Goal: Transaction & Acquisition: Register for event/course

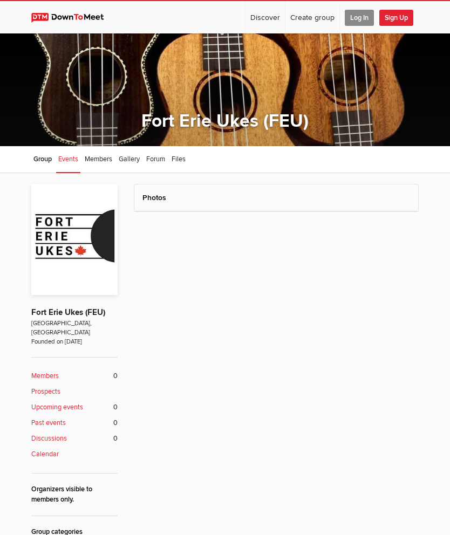
click at [360, 15] on span "Log In" at bounding box center [359, 18] width 29 height 16
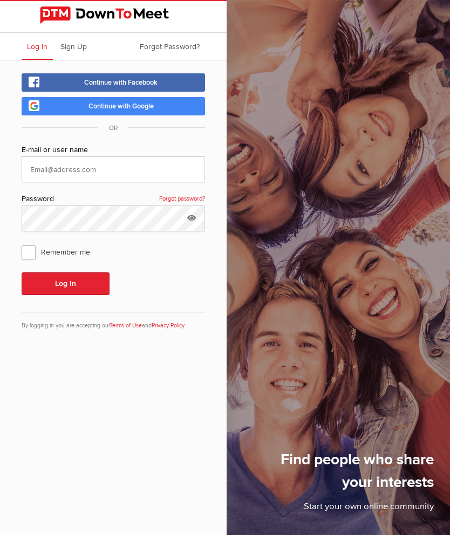
click at [45, 179] on input "text" at bounding box center [113, 169] width 183 height 26
type input "[EMAIL_ADDRESS][DOMAIN_NAME]"
click at [29, 258] on span "Remember me" at bounding box center [61, 251] width 79 height 19
click at [22, 242] on input "Remember me" at bounding box center [21, 242] width 1 height 1
checkbox input "true"
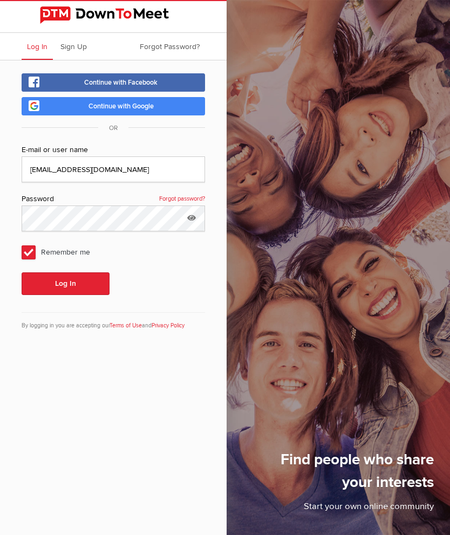
click at [73, 290] on button "Log In" at bounding box center [66, 283] width 88 height 23
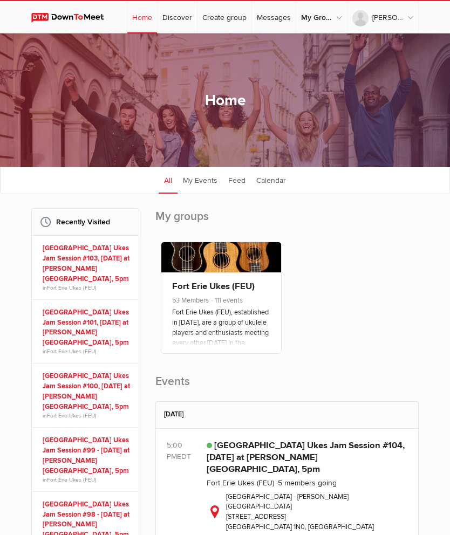
click at [219, 292] on link "Fort Erie Ukes (FEU)" at bounding box center [213, 286] width 83 height 11
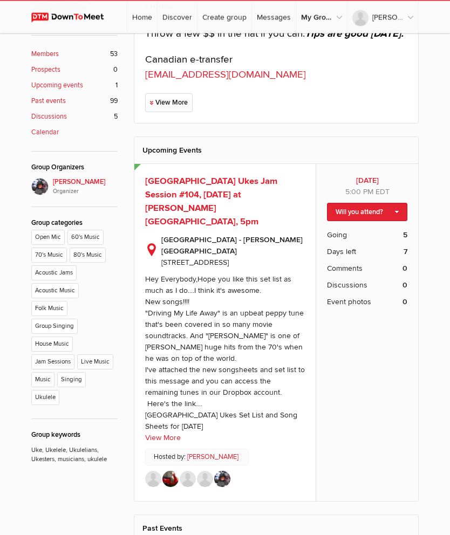
scroll to position [322, 0]
click at [391, 203] on link "Will you attend?" at bounding box center [367, 212] width 80 height 18
click at [339, 230] on link "I'm going" at bounding box center [358, 230] width 97 height 16
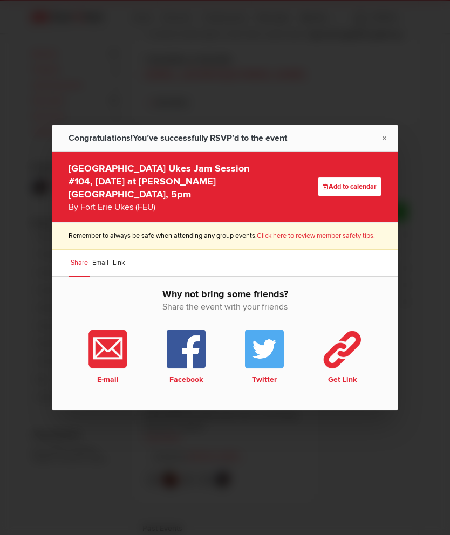
click at [388, 151] on link "×" at bounding box center [384, 138] width 27 height 26
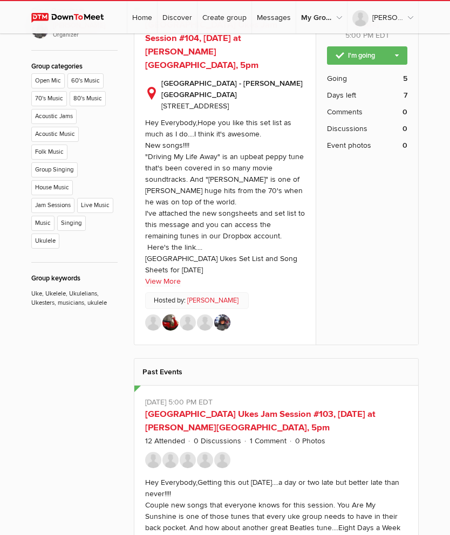
scroll to position [483, 0]
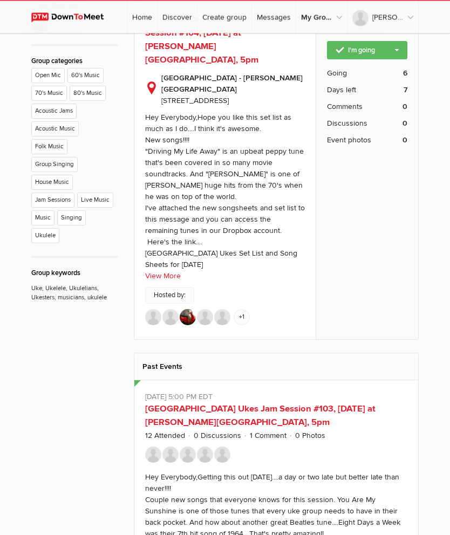
type input "[URL][DOMAIN_NAME]"
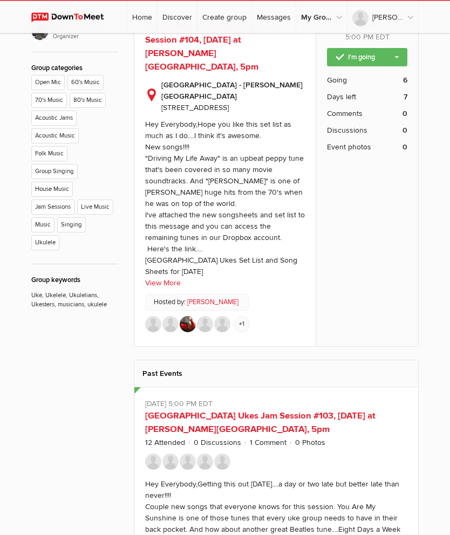
scroll to position [477, 0]
click at [174, 277] on link "View More" at bounding box center [163, 282] width 36 height 11
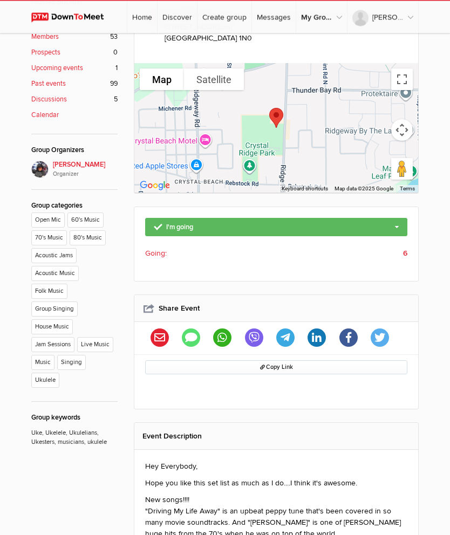
scroll to position [358, 0]
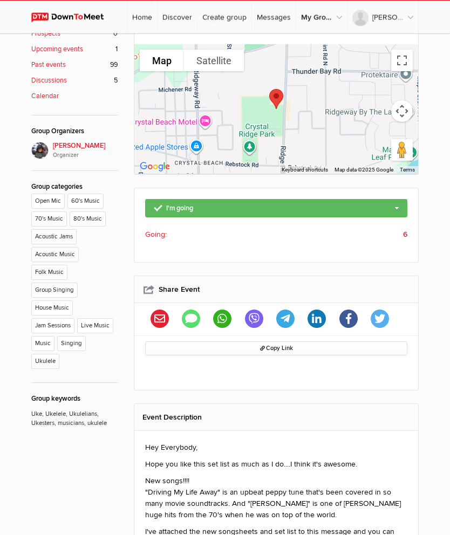
click at [403, 229] on b "6" at bounding box center [405, 234] width 4 height 11
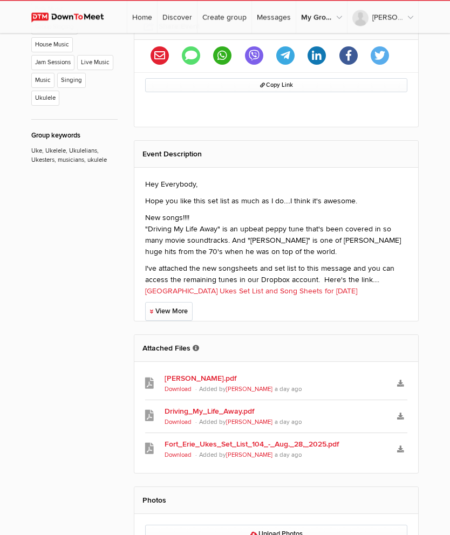
scroll to position [621, 0]
click at [190, 373] on link "[PERSON_NAME].pdf" at bounding box center [275, 378] width 223 height 11
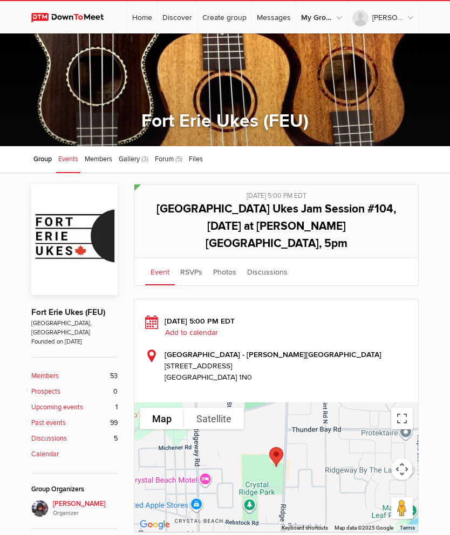
scroll to position [621, 0]
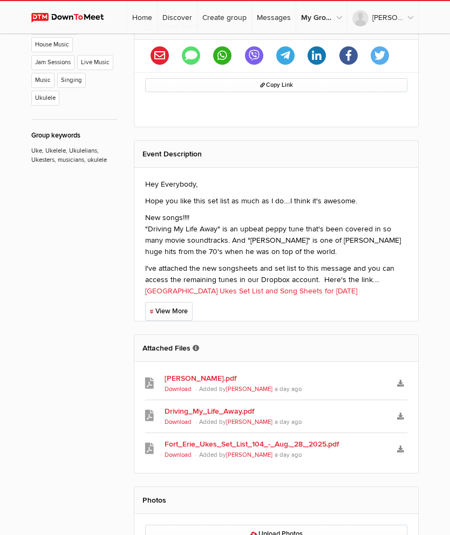
click at [205, 406] on link "Driving_My_Life_Away.pdf" at bounding box center [275, 411] width 223 height 11
